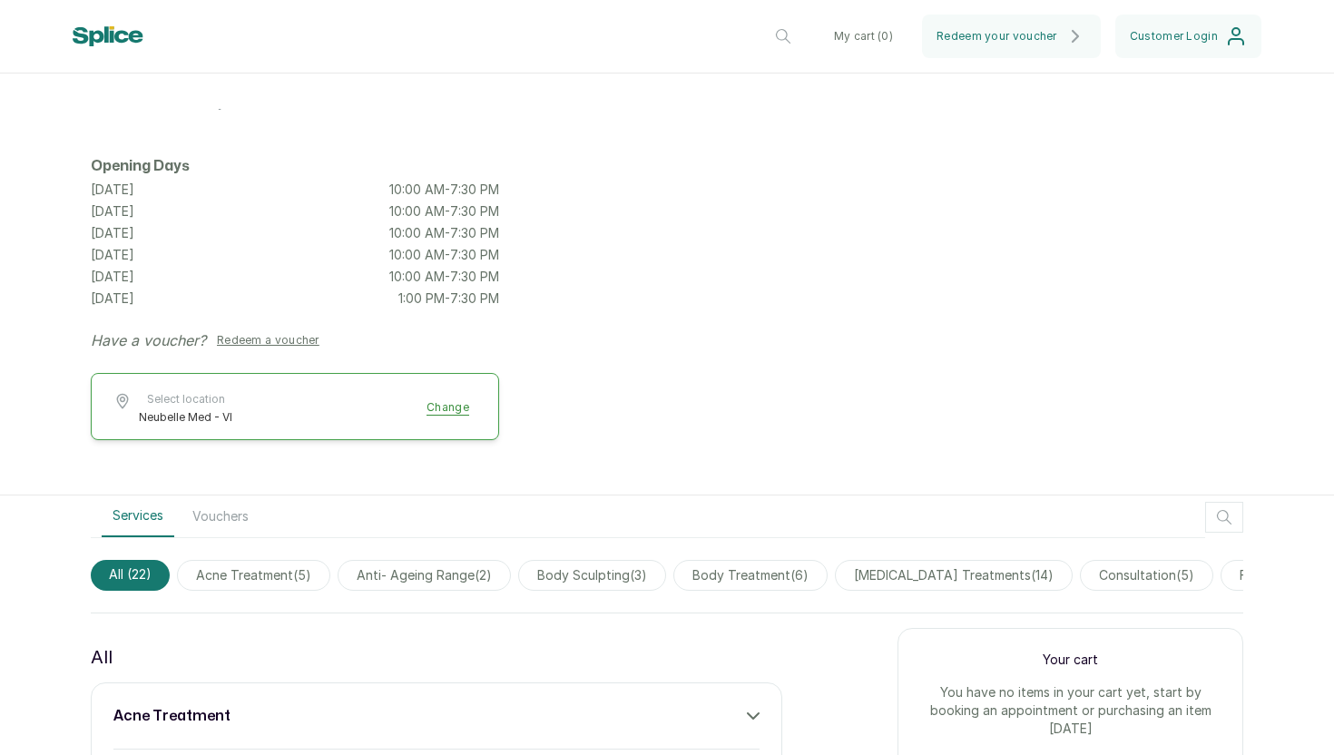
scroll to position [178, 0]
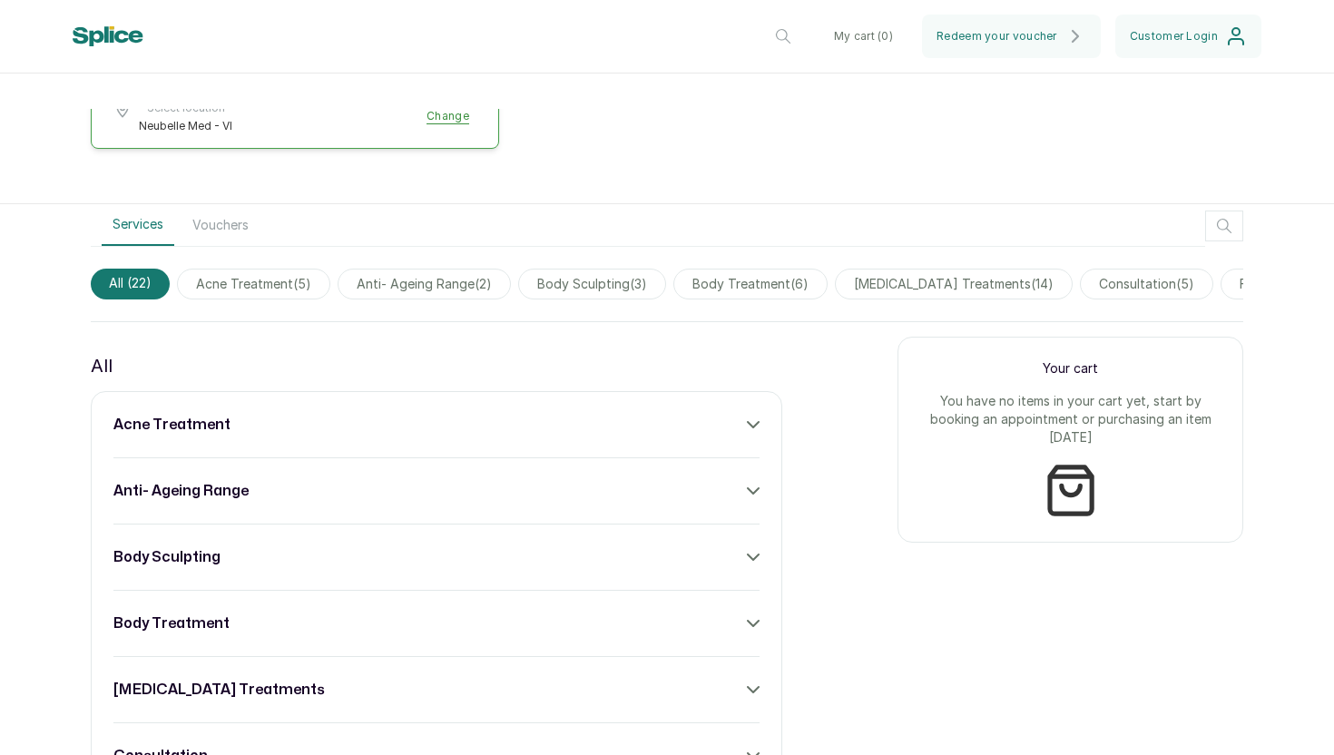
scroll to position [264, 0]
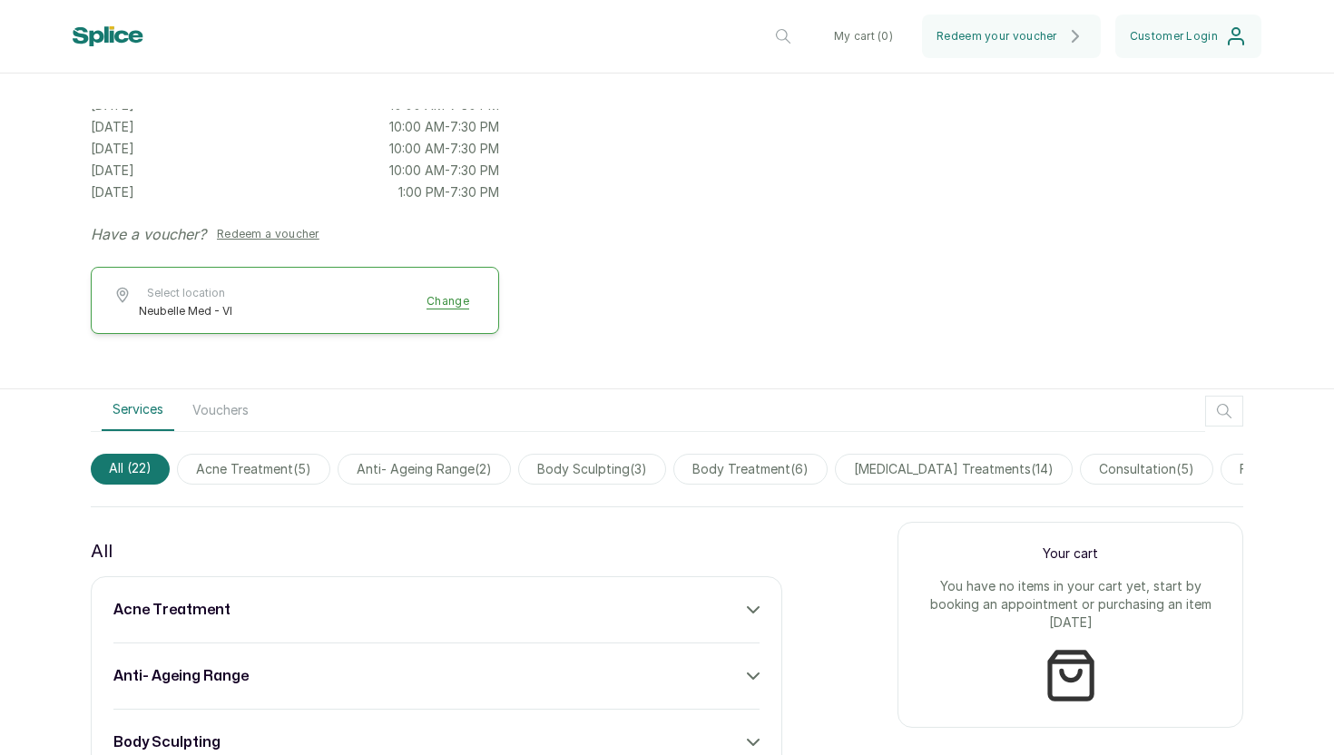
click at [218, 406] on button "Vouchers" at bounding box center [220, 410] width 78 height 42
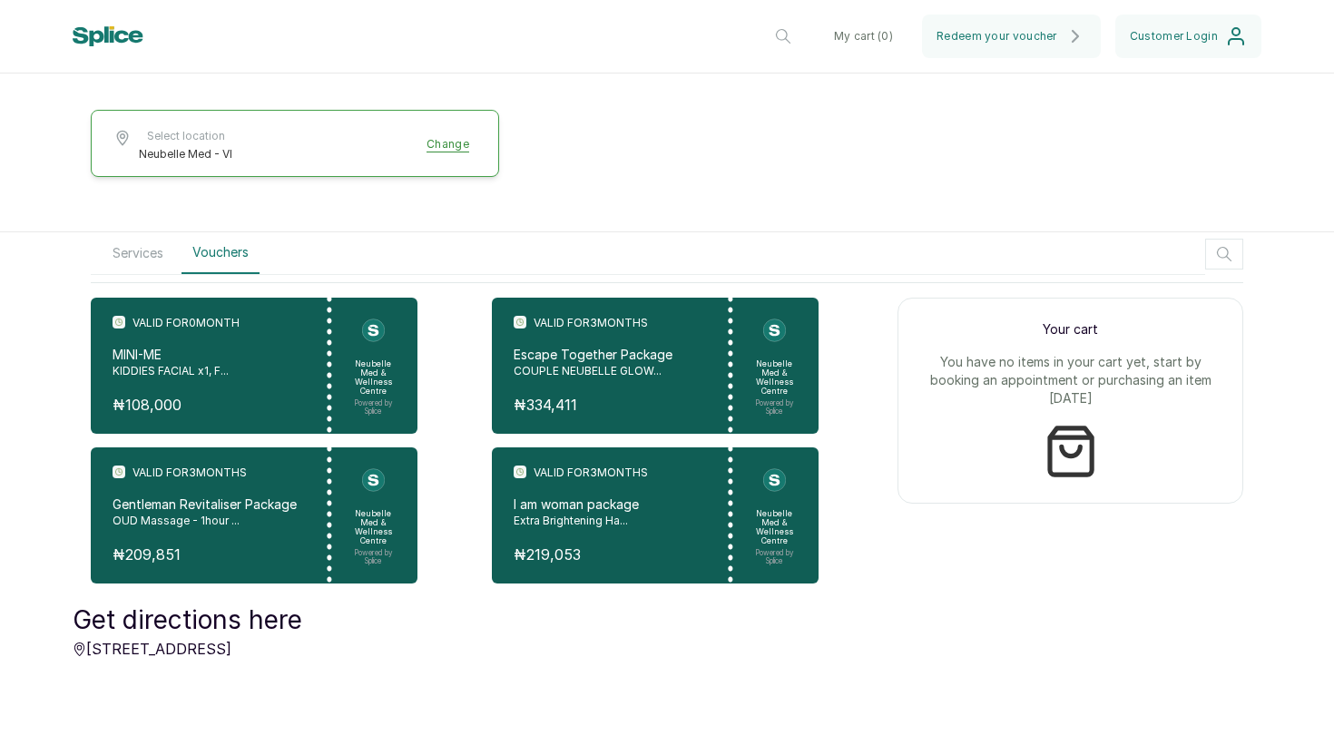
scroll to position [452, 0]
